Goal: Task Accomplishment & Management: Use online tool/utility

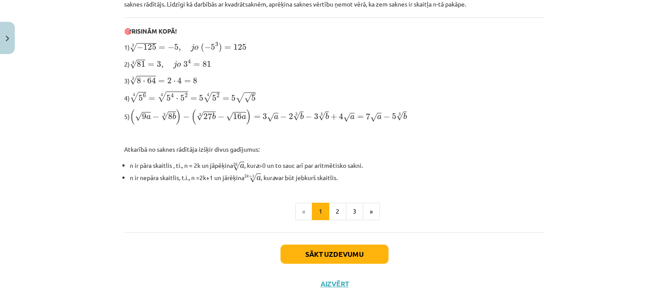
scroll to position [293, 0]
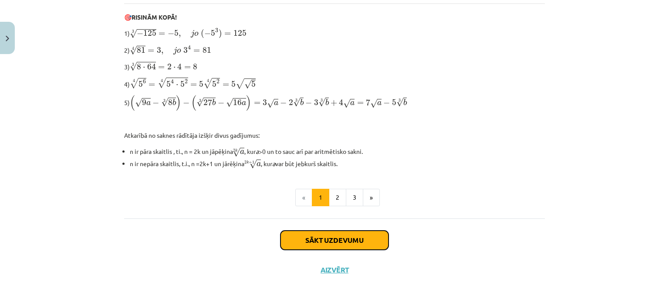
click at [328, 230] on button "Sākt uzdevumu" at bounding box center [334, 239] width 108 height 19
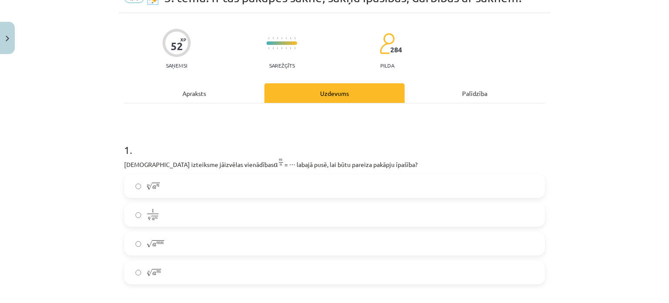
scroll to position [65, 0]
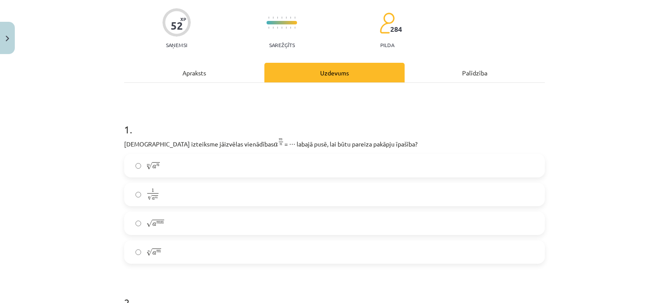
click at [185, 76] on div "Apraksts" at bounding box center [194, 73] width 140 height 20
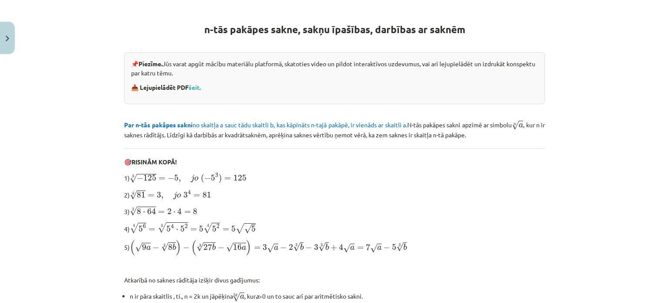
scroll to position [109, 0]
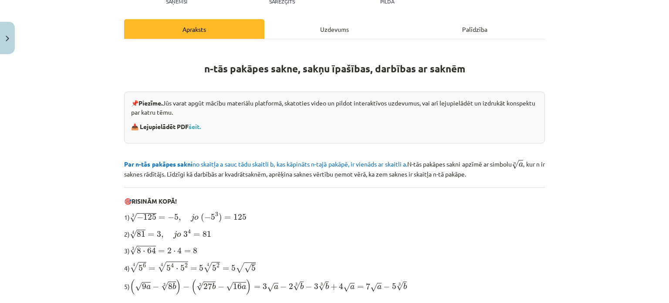
click at [314, 33] on div "Uzdevums" at bounding box center [334, 29] width 140 height 20
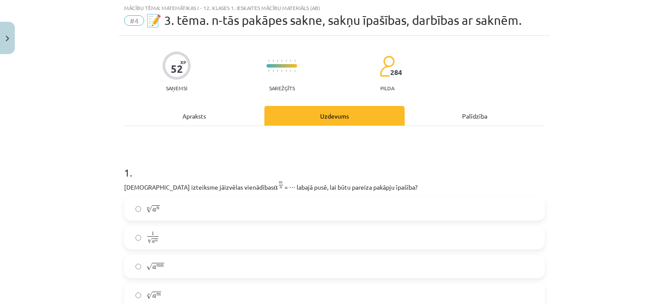
scroll to position [22, 0]
click at [478, 112] on div "Palīdzība" at bounding box center [475, 116] width 140 height 20
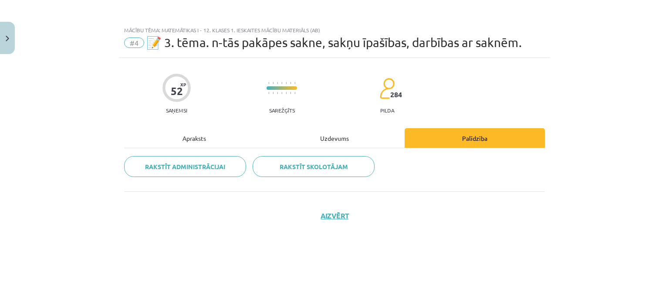
scroll to position [0, 0]
click at [349, 130] on div "Uzdevums" at bounding box center [334, 138] width 140 height 20
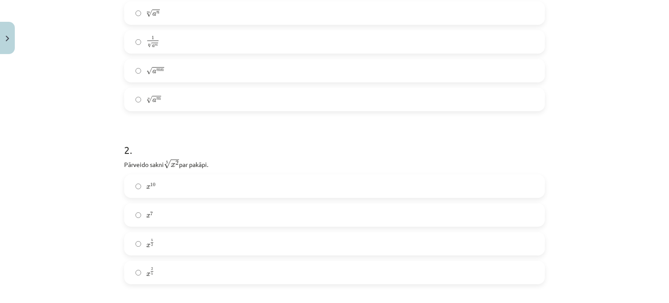
scroll to position [131, 0]
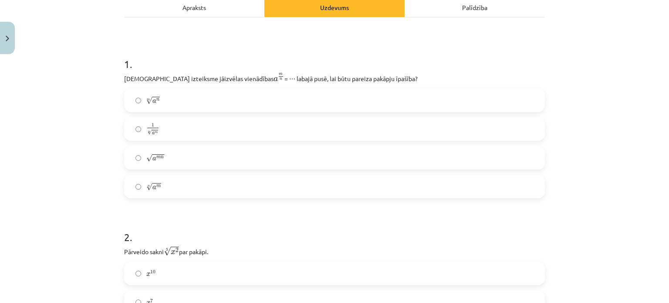
click at [171, 182] on label "n √ a m a m n" at bounding box center [334, 186] width 419 height 22
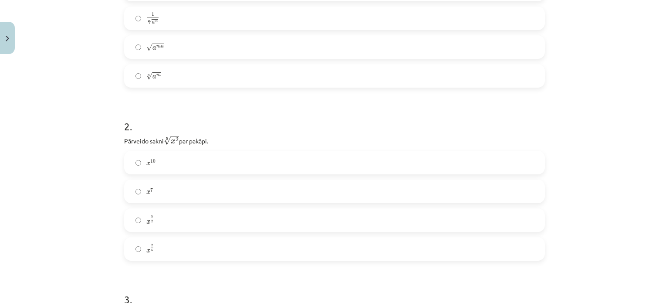
scroll to position [261, 0]
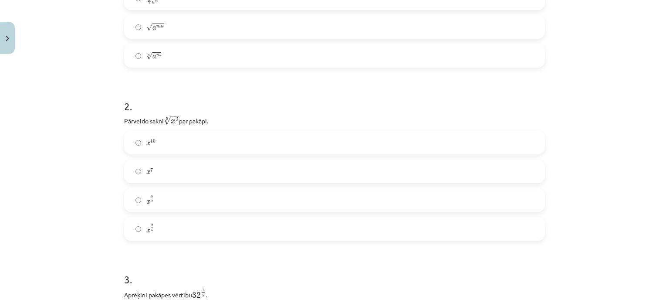
click at [142, 223] on label "x 2 5 x 2 5" at bounding box center [334, 229] width 419 height 22
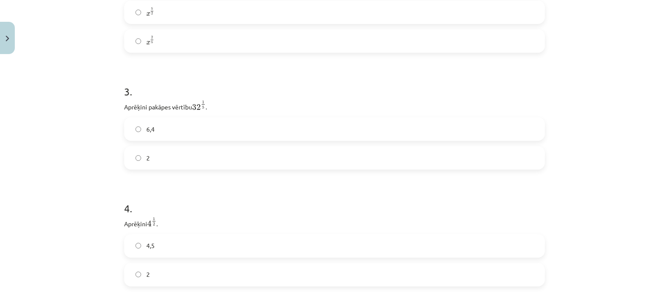
scroll to position [435, 0]
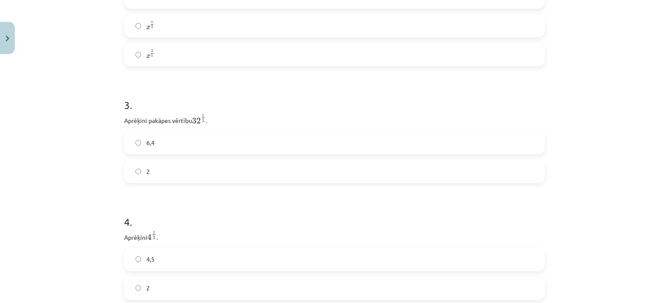
click at [170, 167] on label "2" at bounding box center [334, 171] width 419 height 22
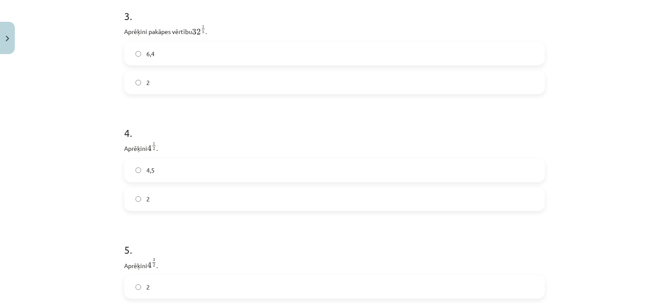
scroll to position [523, 0]
click at [162, 204] on label "2" at bounding box center [334, 201] width 419 height 22
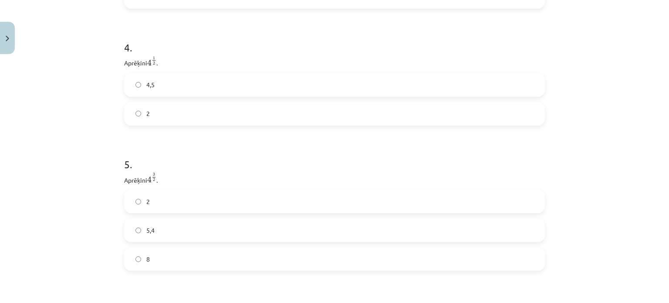
click at [179, 262] on label "8" at bounding box center [334, 259] width 419 height 22
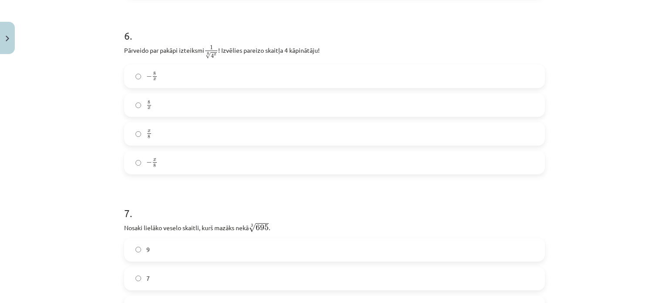
scroll to position [871, 0]
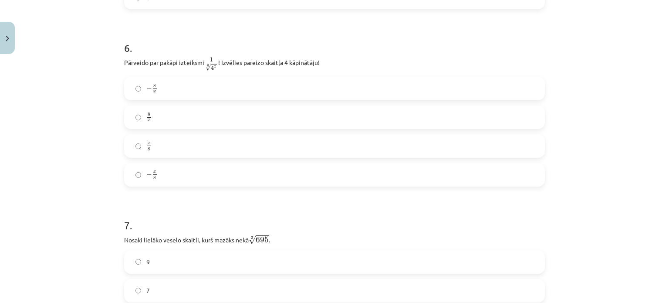
click at [200, 141] on label "x 8 x 8" at bounding box center [334, 146] width 419 height 22
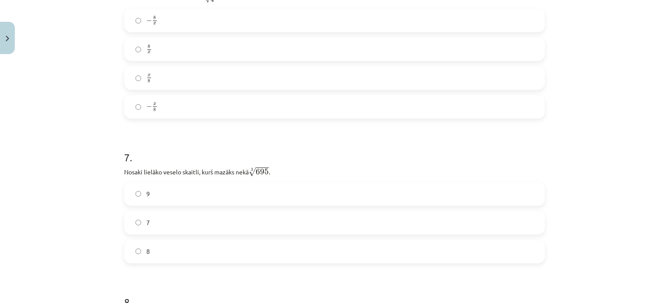
scroll to position [1002, 0]
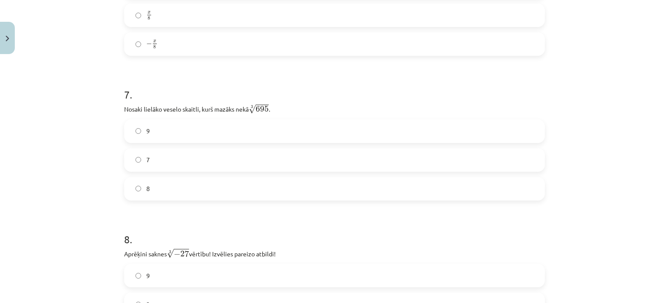
click at [232, 193] on label "8" at bounding box center [334, 189] width 419 height 22
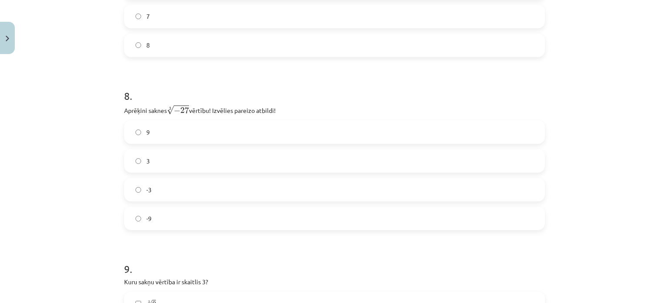
scroll to position [1132, 0]
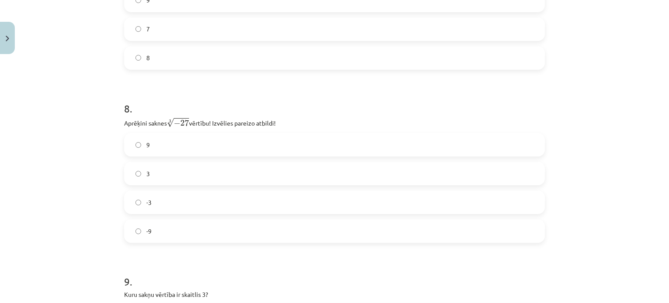
click at [161, 202] on label "-3" at bounding box center [334, 202] width 419 height 22
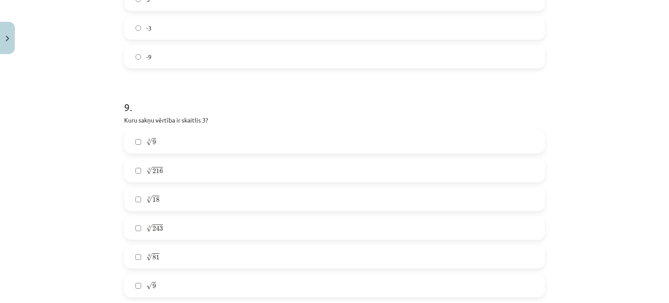
scroll to position [1350, 0]
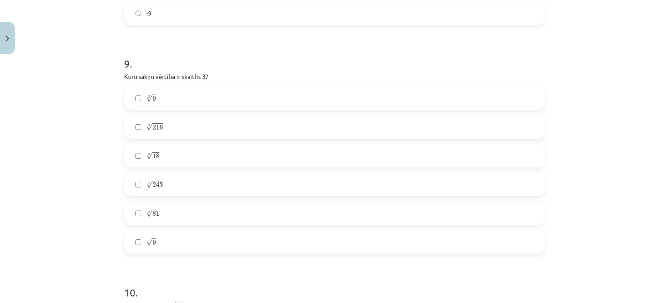
click at [154, 246] on label "√ 9 9" at bounding box center [334, 242] width 419 height 22
click at [159, 222] on label "4 √ 81 81 4" at bounding box center [334, 213] width 419 height 22
click at [160, 194] on label "5 √ 243 243 5" at bounding box center [334, 184] width 419 height 22
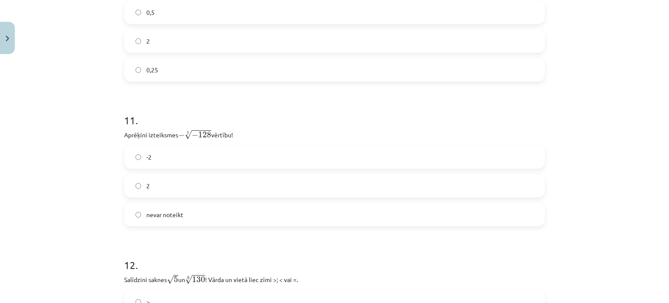
scroll to position [1659, 0]
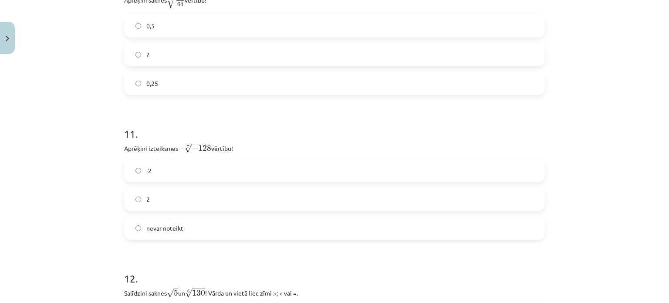
click at [146, 201] on span "2" at bounding box center [147, 199] width 3 height 9
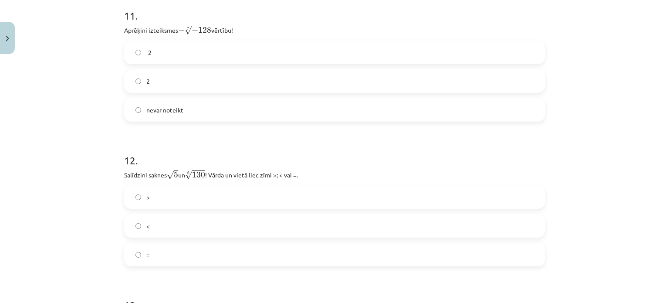
scroll to position [1833, 0]
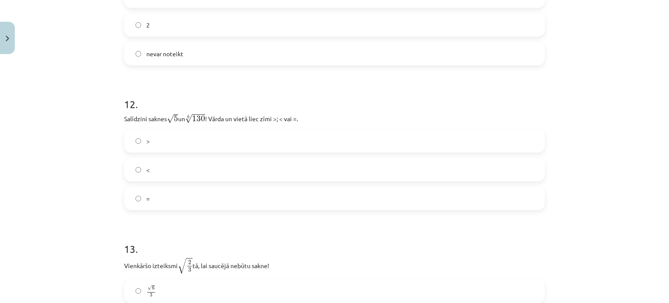
click at [101, 132] on div "Mācību tēma: Matemātikas i - 12. klases 1. ieskaites mācību materiāls (ab) #4 📝…" at bounding box center [334, 151] width 669 height 303
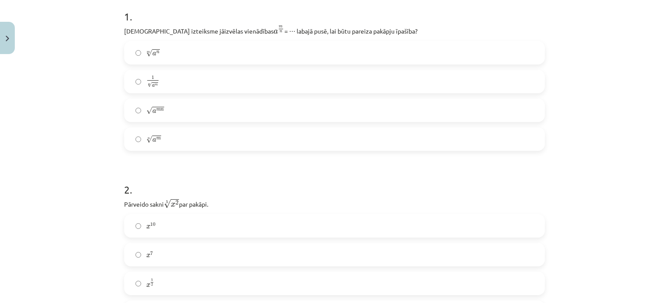
scroll to position [0, 0]
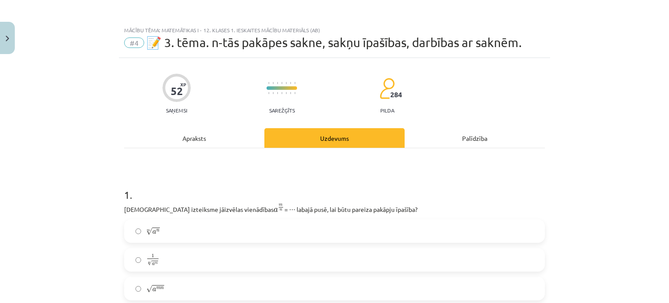
click at [210, 137] on div "Apraksts" at bounding box center [194, 138] width 140 height 20
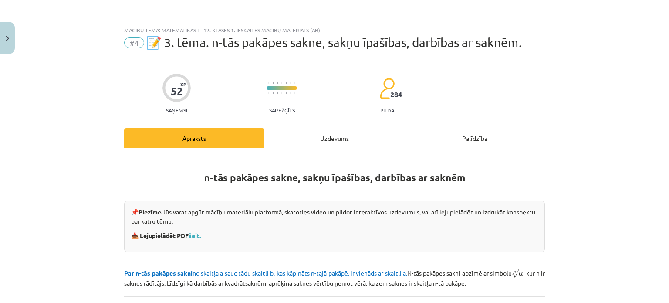
click at [329, 134] on div "Uzdevums" at bounding box center [334, 138] width 140 height 20
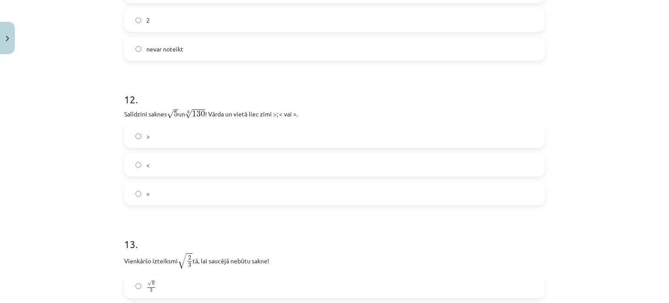
scroll to position [1851, 0]
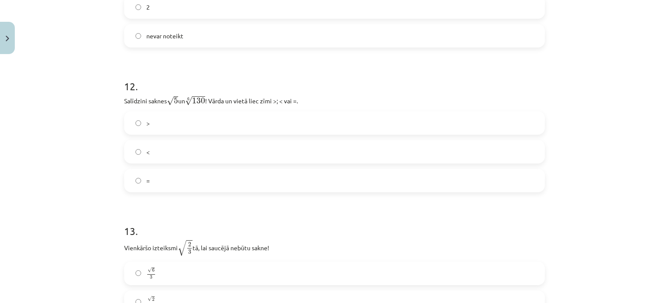
click at [159, 153] on label "<" at bounding box center [334, 152] width 419 height 22
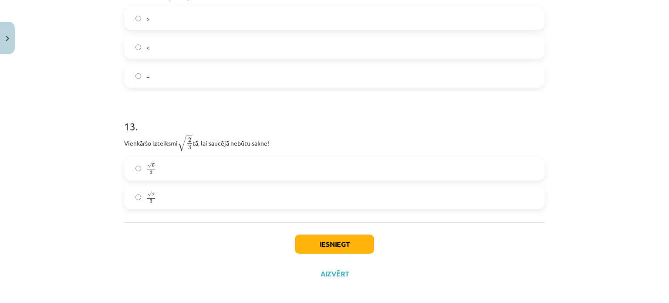
scroll to position [1963, 0]
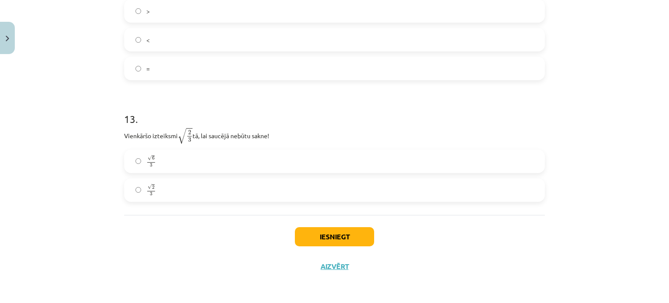
click at [147, 156] on span "√ 6" at bounding box center [151, 158] width 8 height 6
click at [314, 227] on button "Iesniegt" at bounding box center [334, 236] width 79 height 19
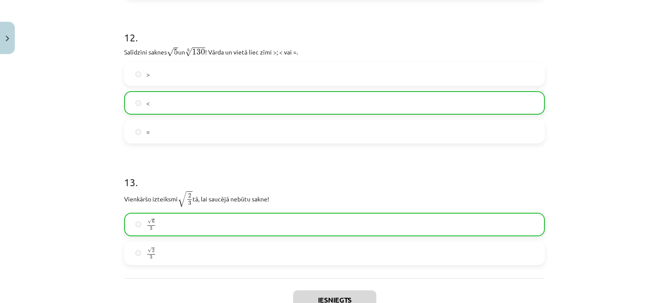
scroll to position [1991, 0]
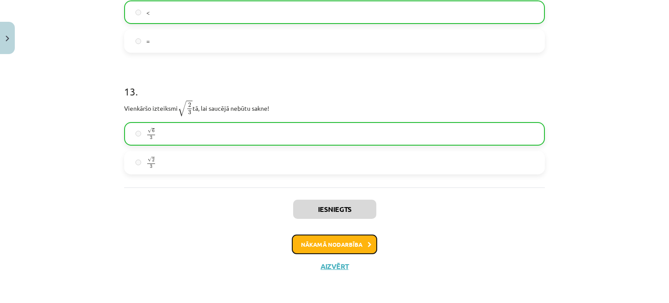
click at [364, 239] on button "Nākamā nodarbība" at bounding box center [334, 244] width 85 height 20
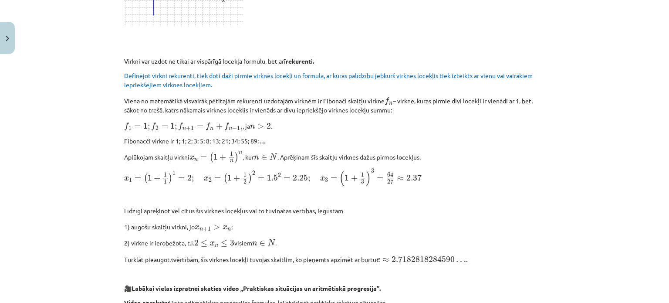
scroll to position [482, 0]
